Goal: Transaction & Acquisition: Purchase product/service

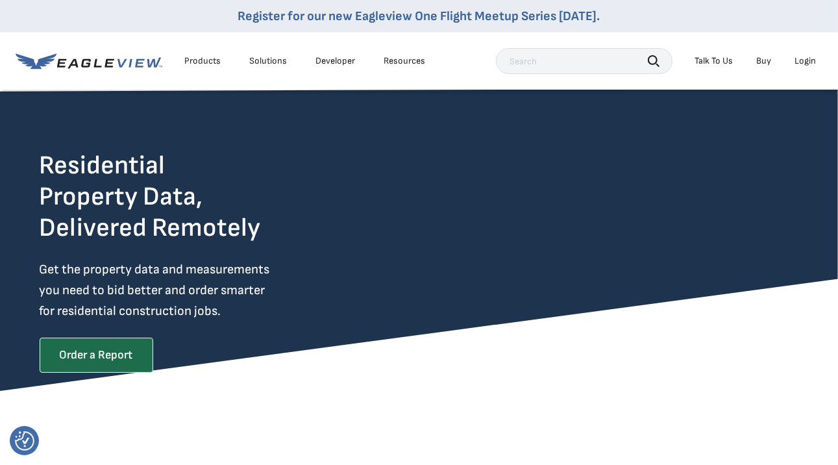
click at [114, 374] on div "Order a Report" at bounding box center [97, 360] width 114 height 45
click at [799, 63] on div "Login" at bounding box center [805, 61] width 21 height 12
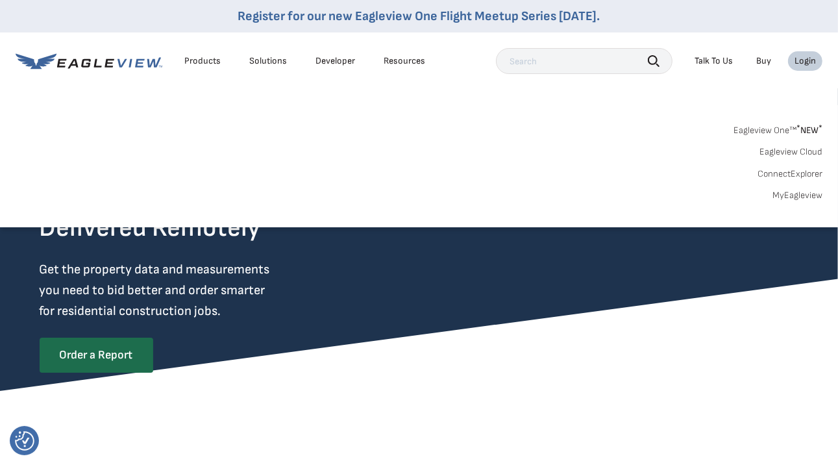
click at [779, 147] on link "Eagleview Cloud" at bounding box center [791, 152] width 63 height 12
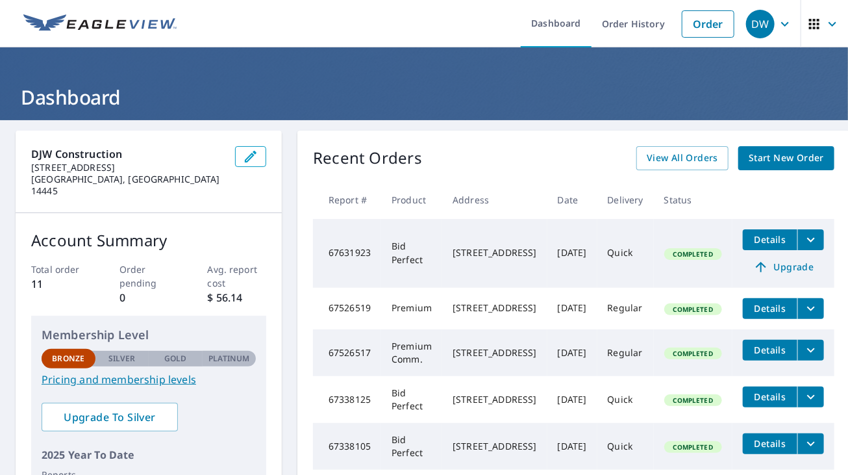
click at [776, 163] on span "Start New Order" at bounding box center [786, 158] width 75 height 16
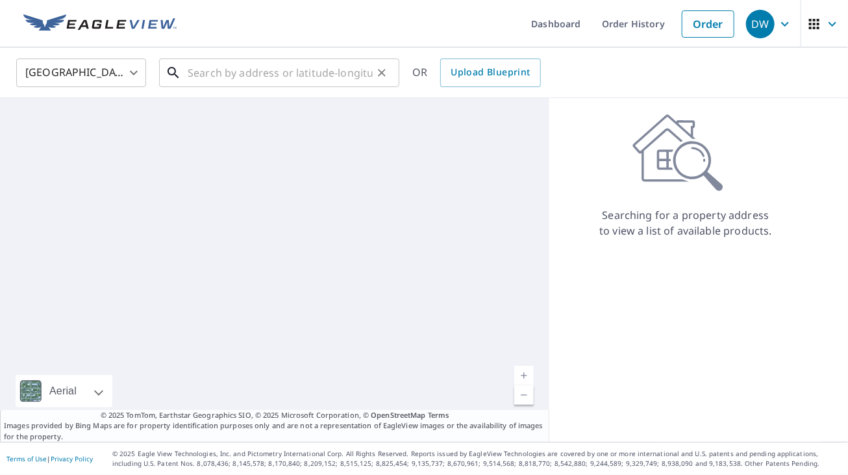
click at [339, 69] on input "text" at bounding box center [280, 73] width 185 height 36
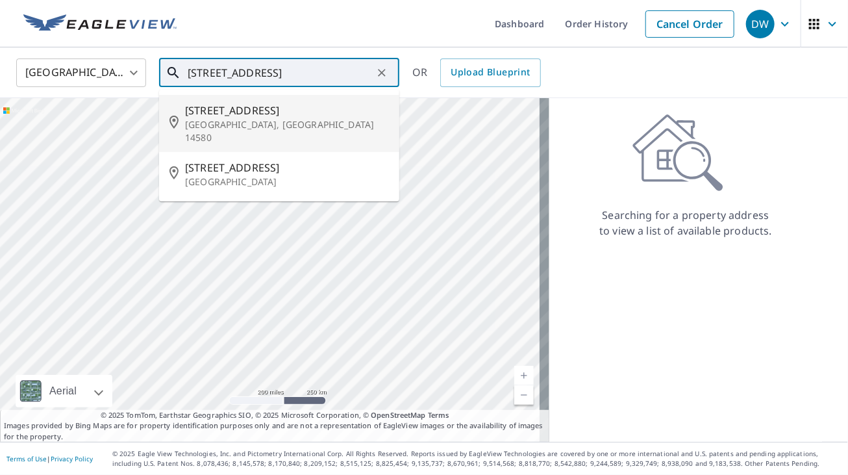
click at [205, 110] on span "1012 Plank Rd" at bounding box center [287, 111] width 204 height 16
type input "1012 Plank Rd Webster, NY 14580"
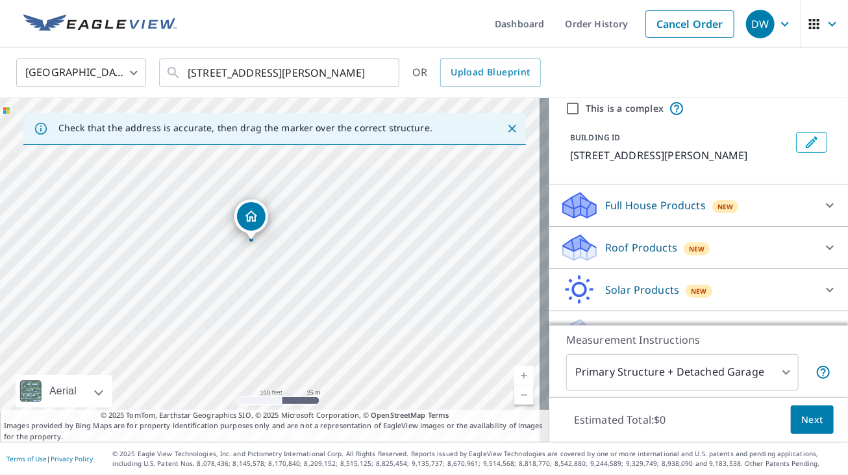
scroll to position [75, 0]
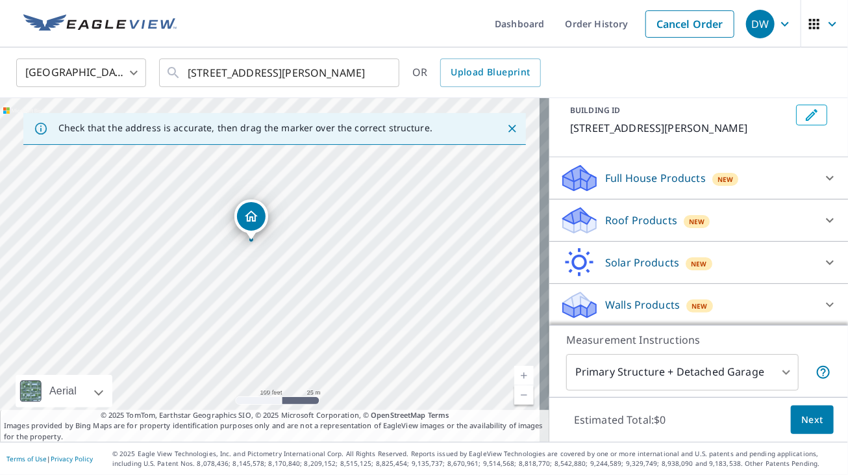
click at [636, 223] on p "Roof Products" at bounding box center [641, 220] width 72 height 16
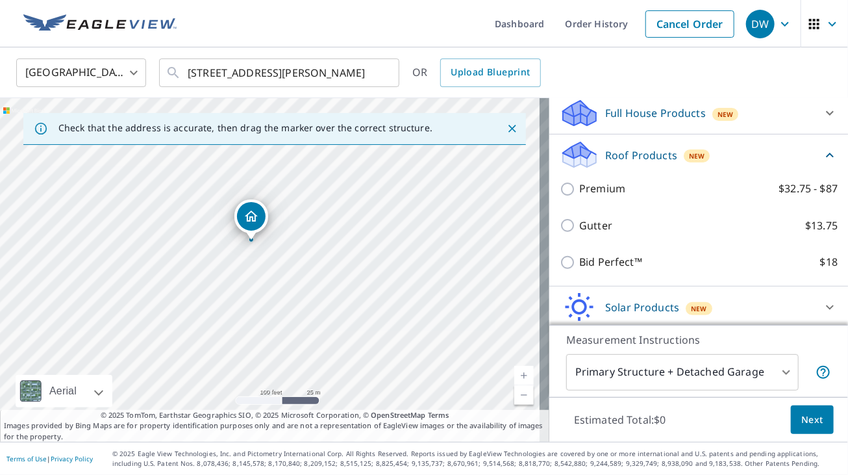
scroll to position [184, 0]
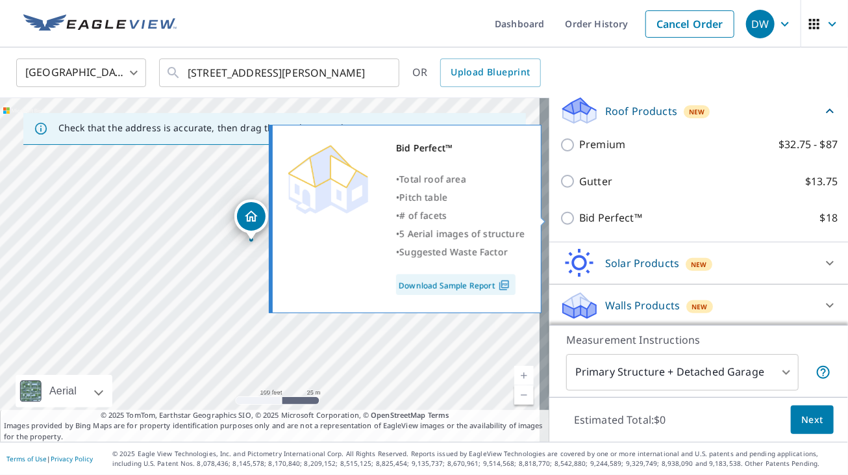
click at [621, 216] on p "Bid Perfect™" at bounding box center [610, 218] width 63 height 16
click at [579, 216] on input "Bid Perfect™ $18" at bounding box center [569, 218] width 19 height 16
checkbox input "true"
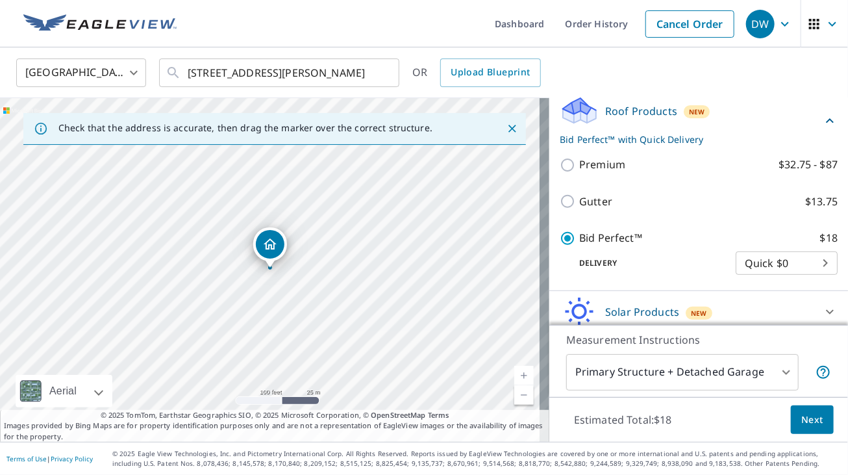
scroll to position [234, 0]
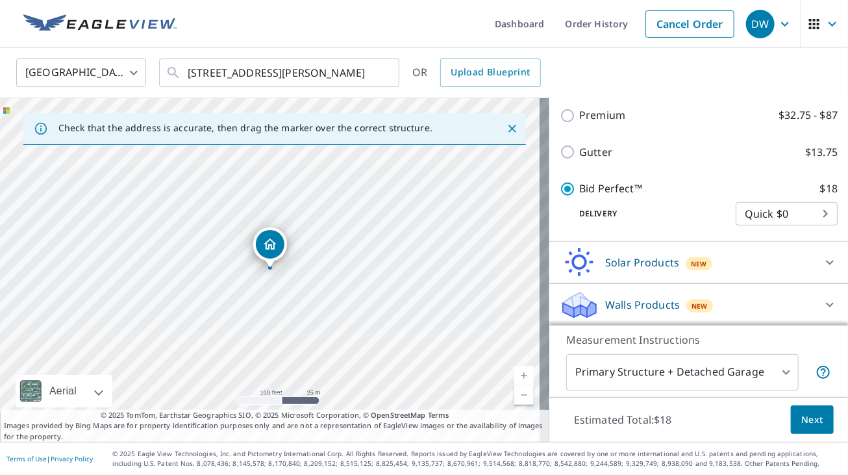
click at [801, 415] on span "Next" at bounding box center [812, 420] width 22 height 16
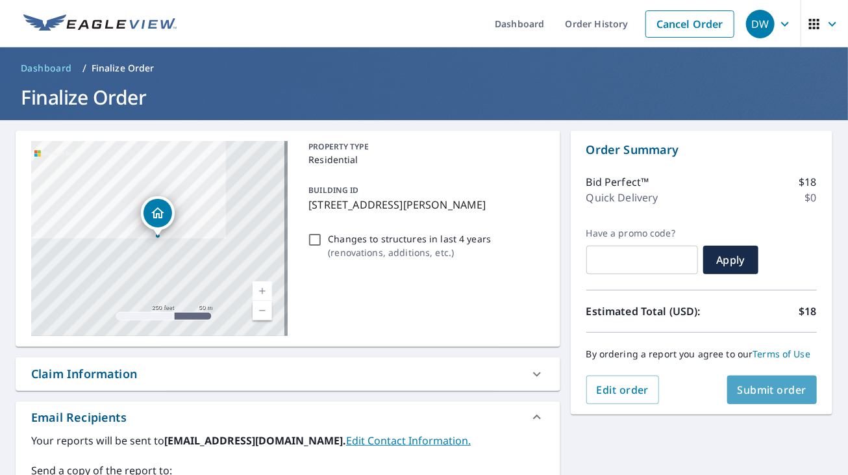
click at [768, 404] on button "Submit order" at bounding box center [772, 389] width 90 height 29
